Goal: Information Seeking & Learning: Learn about a topic

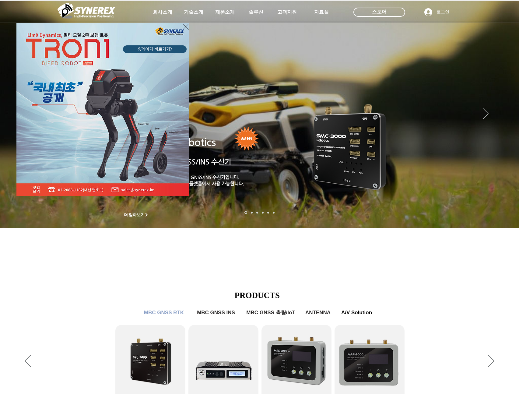
click at [185, 27] on icon "사이트로 돌아가기" at bounding box center [186, 27] width 6 height 6
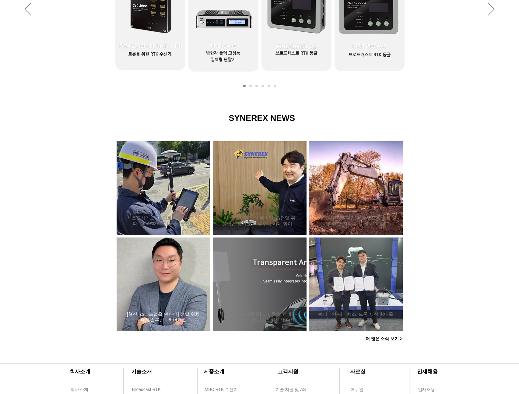
scroll to position [247, 0]
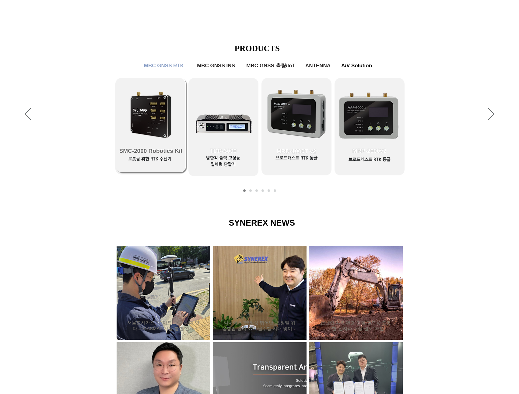
click at [153, 108] on link "SMC-2000 Robotics Kit" at bounding box center [151, 125] width 70 height 94
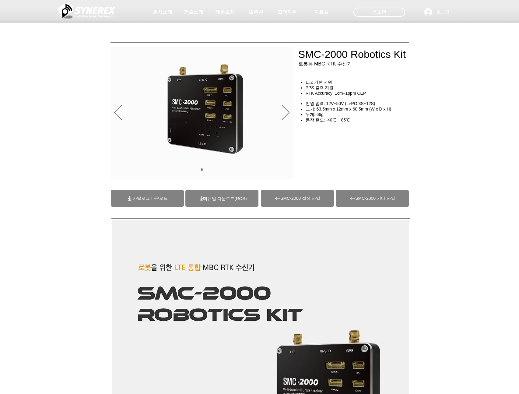
click at [464, 114] on div "main content" at bounding box center [259, 138] width 519 height 91
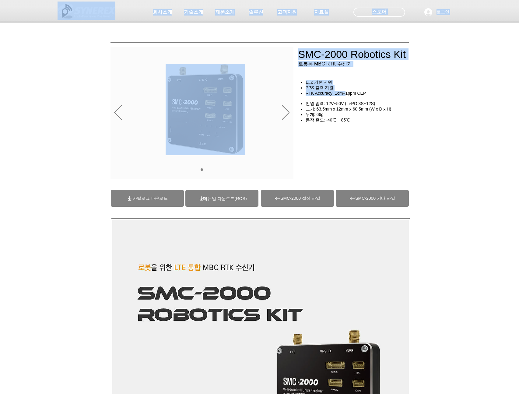
drag, startPoint x: 306, startPoint y: 92, endPoint x: 341, endPoint y: 95, distance: 34.8
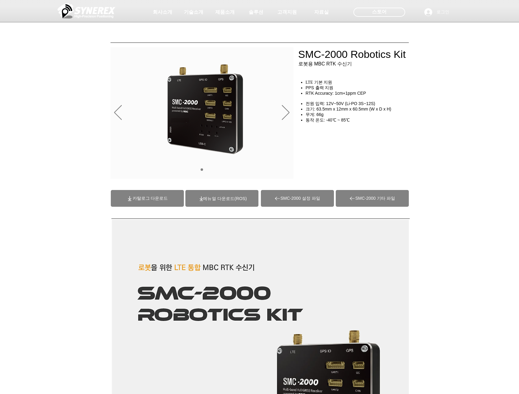
click at [333, 86] on div at bounding box center [259, 45] width 519 height 90
drag, startPoint x: 360, startPoint y: 94, endPoint x: 306, endPoint y: 94, distance: 54.2
click at [306, 94] on h4 "RTK Accuracy: 1cm+1ppm CEP" at bounding box center [359, 93] width 107 height 5
copy span "RTK Accuracy: 1cm+1ppm CEP"
